Goal: Find specific page/section: Find specific page/section

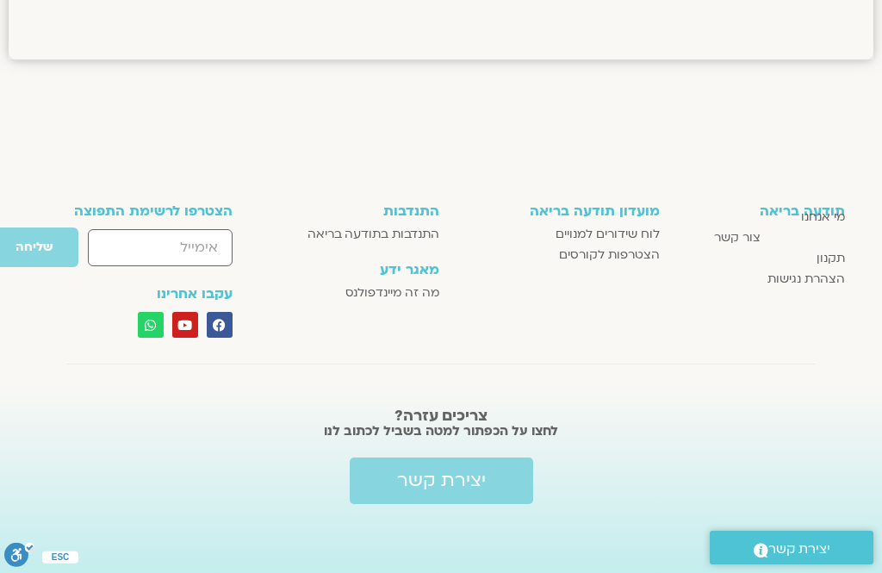
scroll to position [1372, 0]
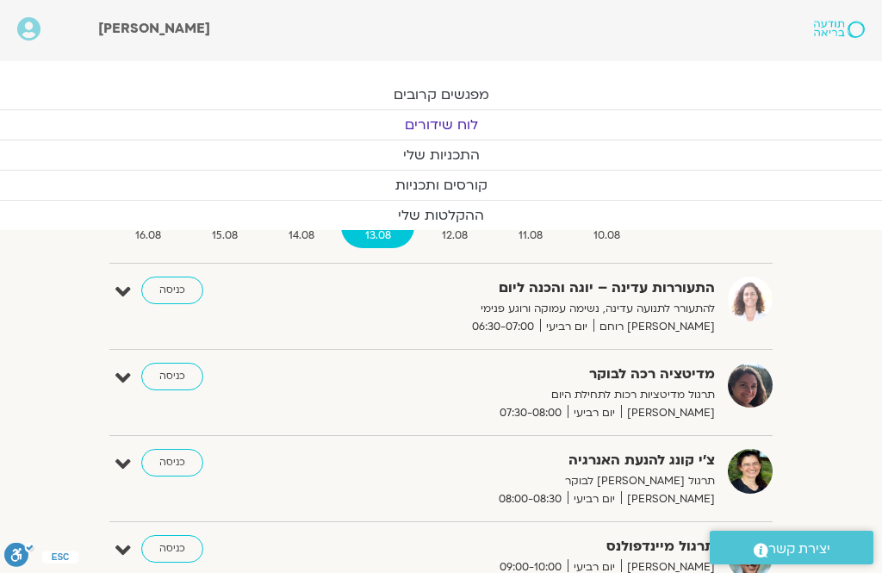
scroll to position [1372, 0]
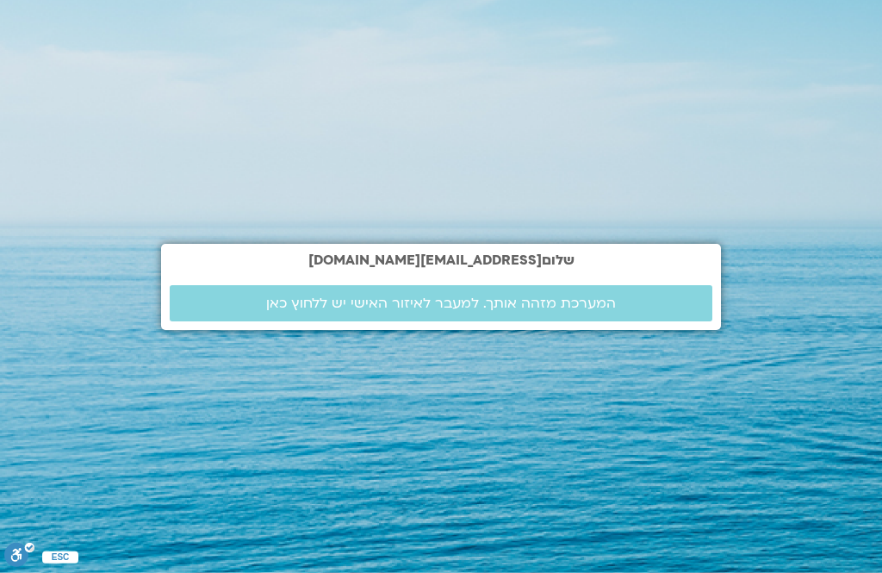
click at [575, 311] on span "המערכת מזהה אותך. למעבר לאיזור האישי יש ללחוץ כאן" at bounding box center [441, 303] width 350 height 16
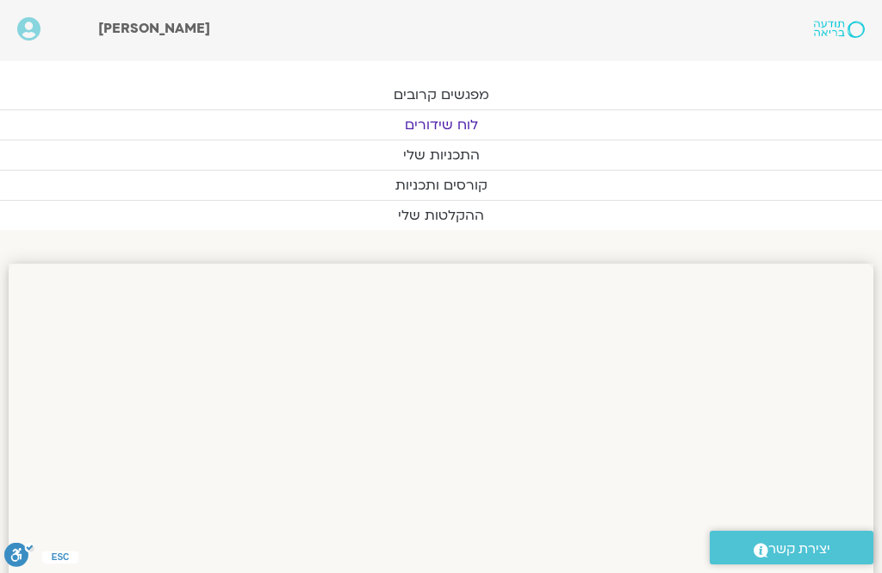
click at [593, 121] on link "לוח שידורים" at bounding box center [441, 124] width 882 height 29
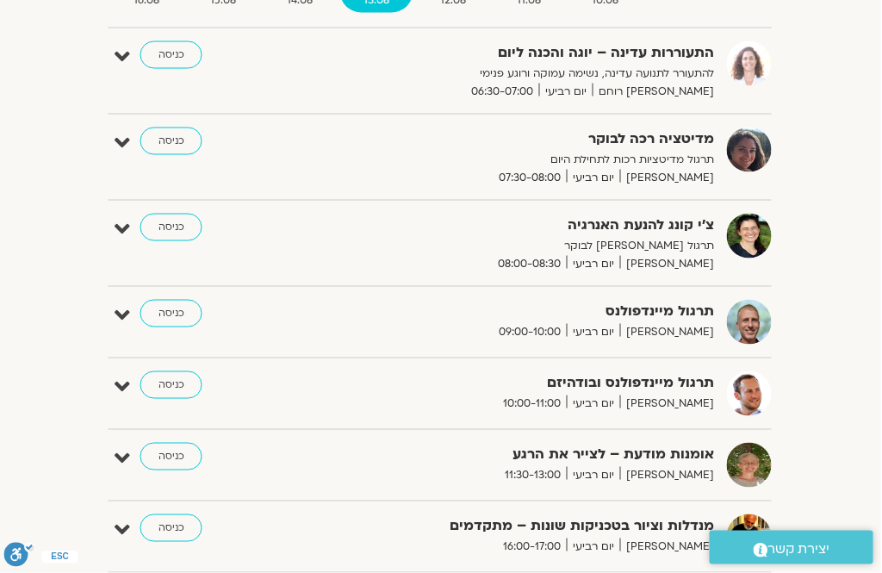
scroll to position [235, 0]
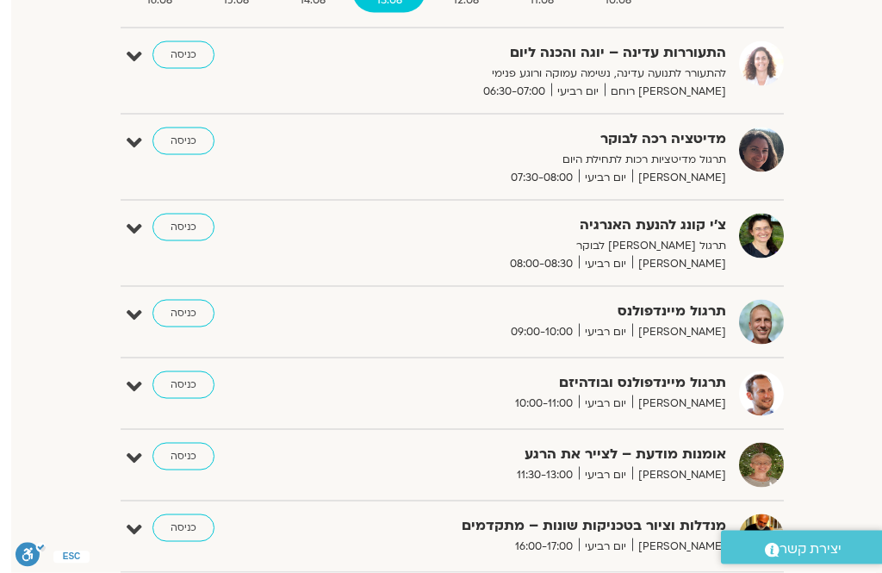
click at [180, 143] on link "כניסה" at bounding box center [172, 141] width 62 height 28
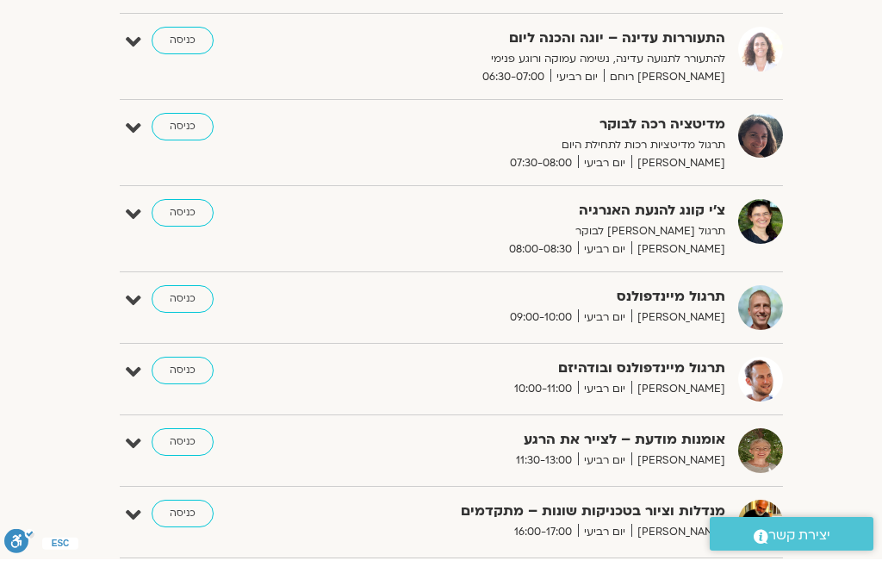
scroll to position [291, -11]
